Goal: Find specific page/section: Find specific page/section

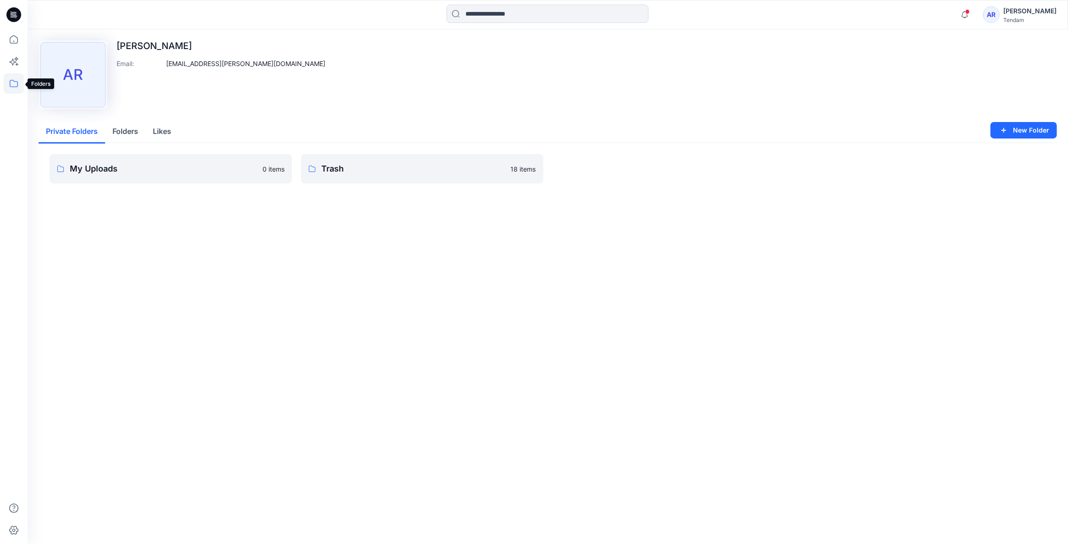
click at [12, 85] on icon at bounding box center [14, 83] width 20 height 20
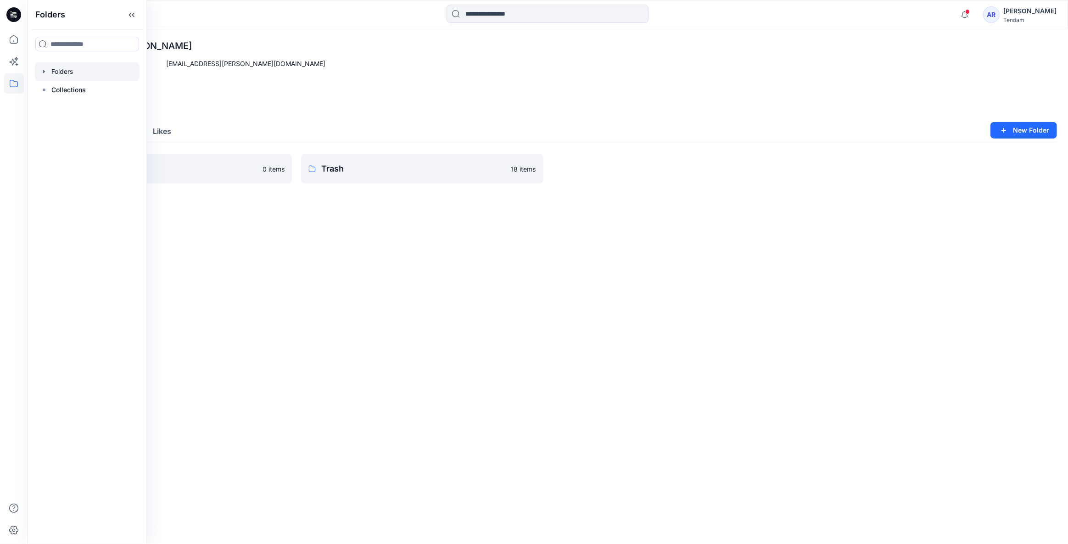
click at [60, 78] on div at bounding box center [87, 71] width 105 height 18
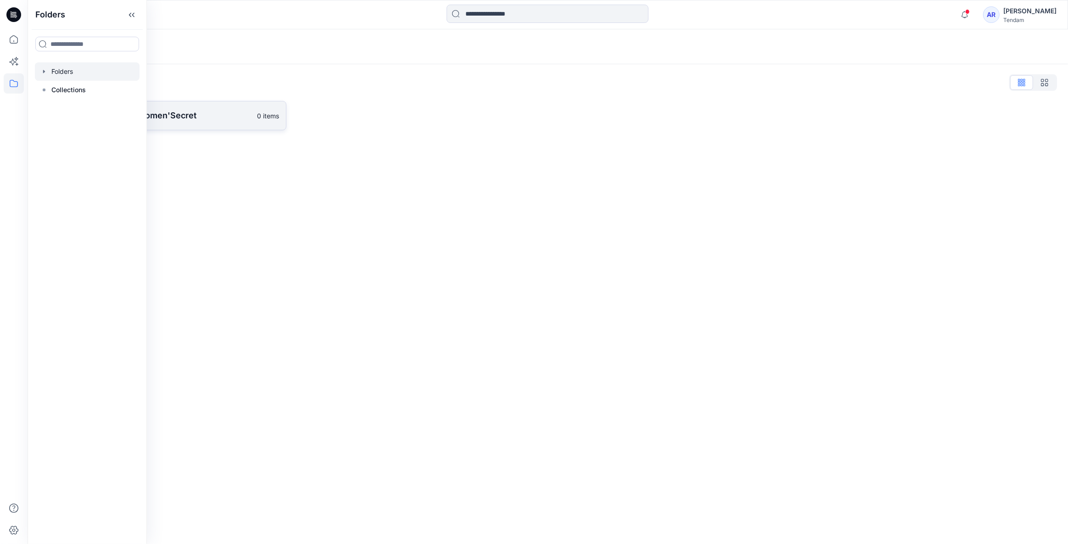
click at [247, 114] on p "[PERSON_NAME] - Women'Secret" at bounding box center [155, 115] width 193 height 13
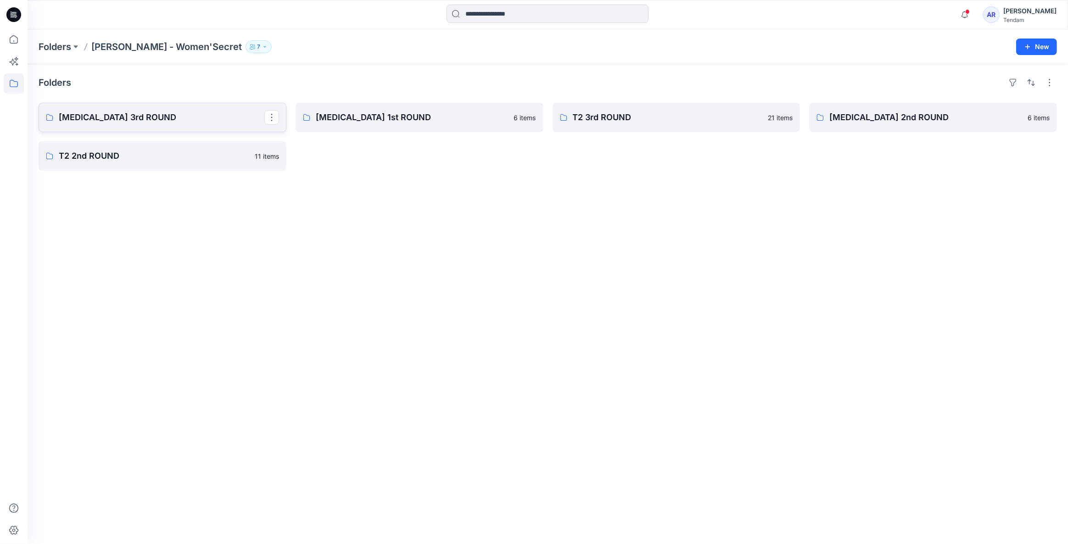
click at [134, 119] on p "[MEDICAL_DATA] 3rd ROUND" at bounding box center [162, 117] width 206 height 13
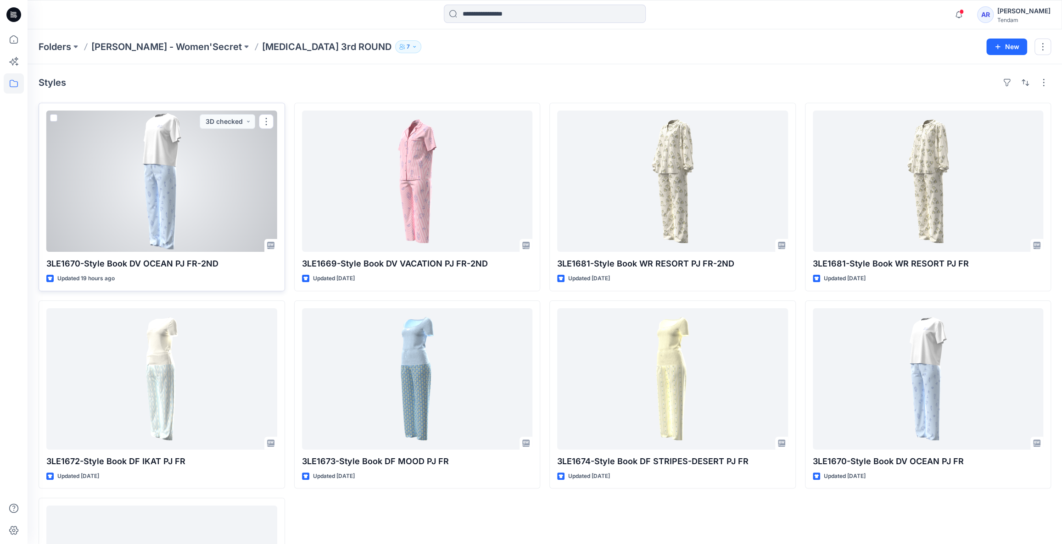
click at [192, 226] on div at bounding box center [161, 181] width 231 height 141
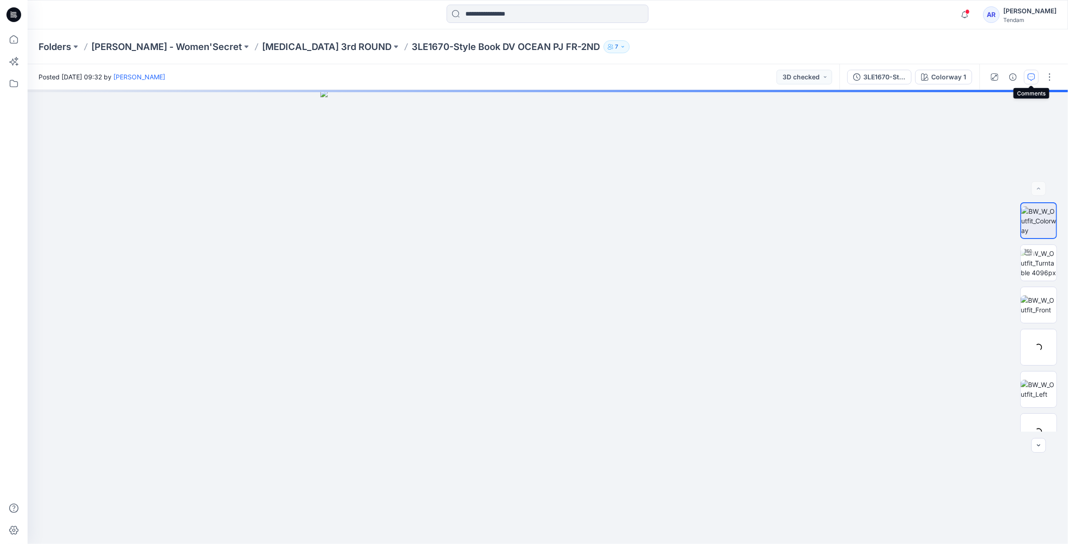
click at [1030, 76] on icon "button" at bounding box center [1031, 76] width 3 height 0
